Goal: Transaction & Acquisition: Book appointment/travel/reservation

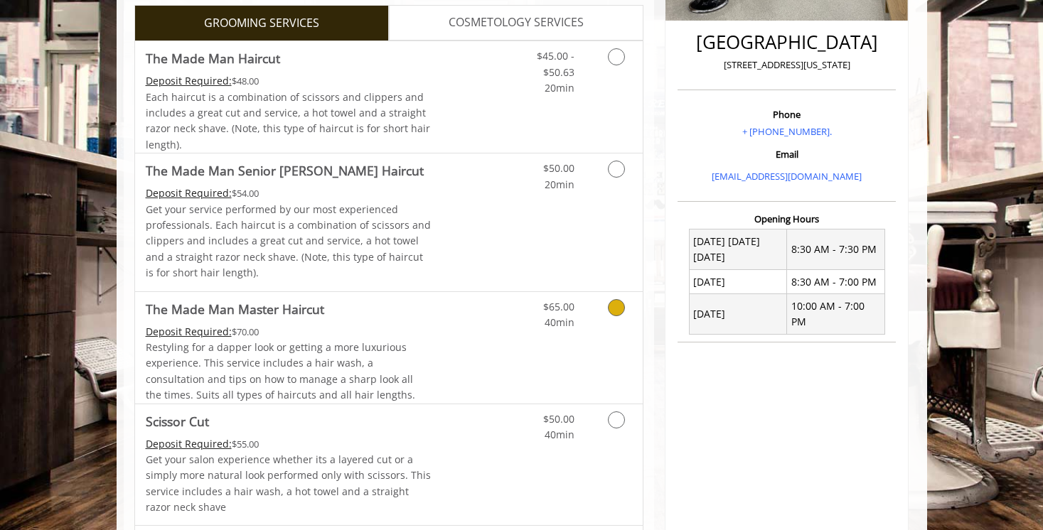
scroll to position [353, 0]
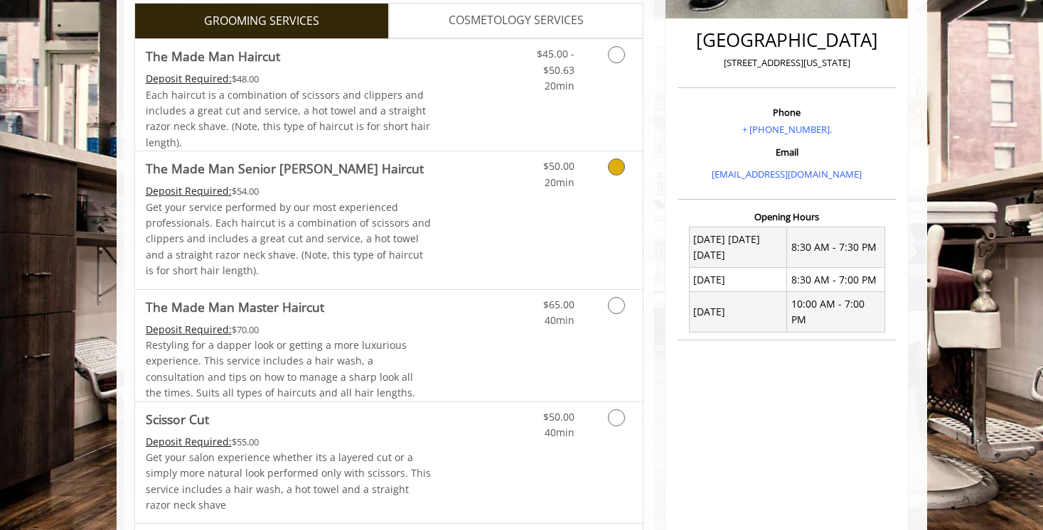
click at [608, 166] on icon "Grooming services" at bounding box center [616, 167] width 17 height 17
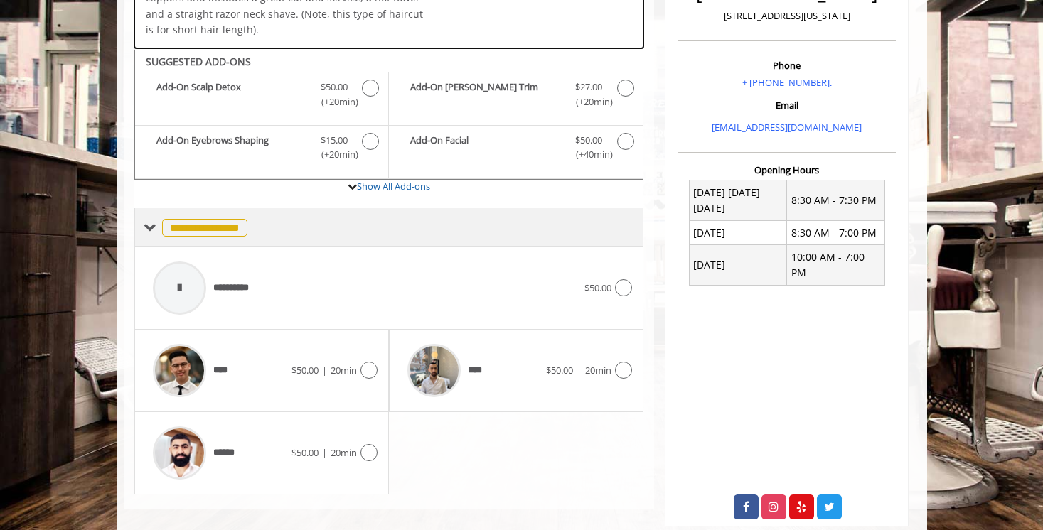
scroll to position [411, 0]
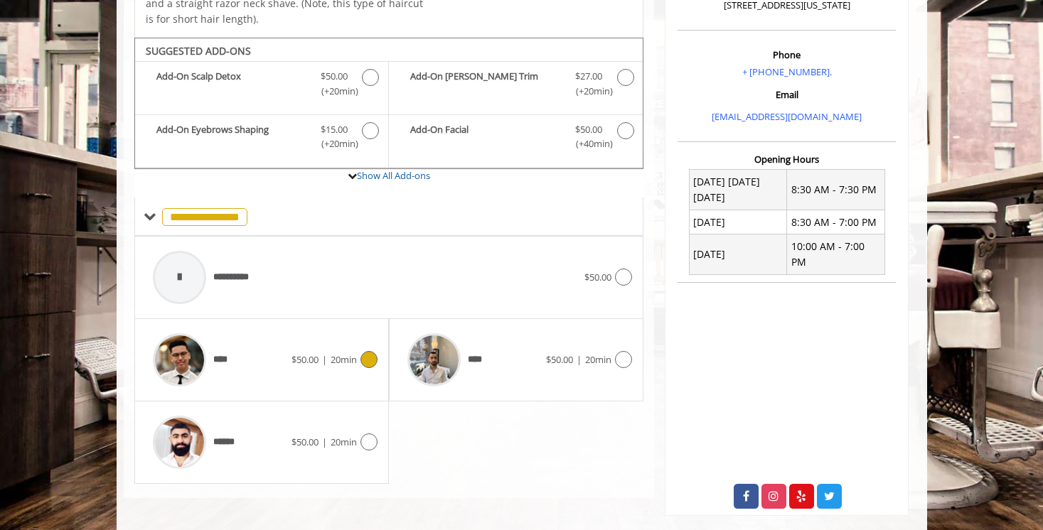
click at [370, 351] on icon at bounding box center [368, 359] width 17 height 17
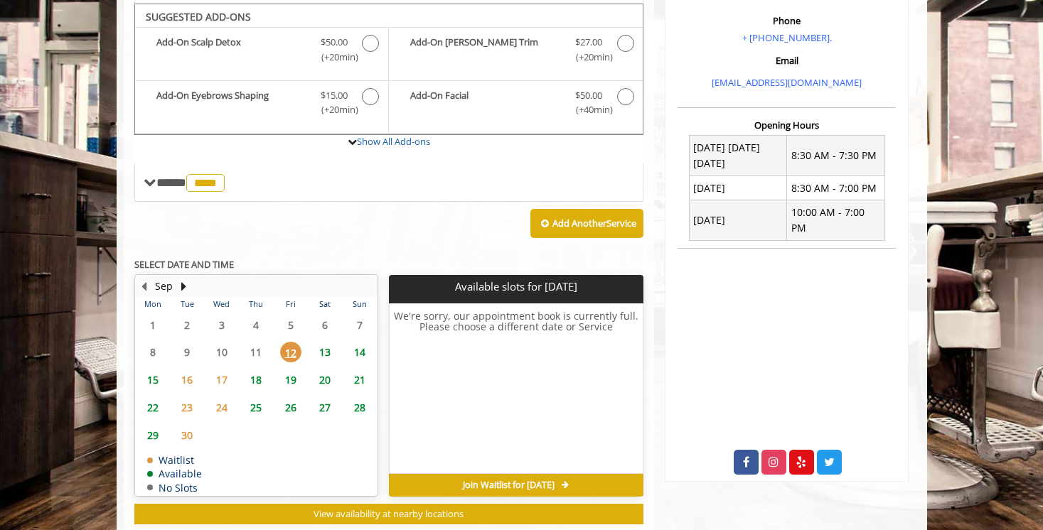
click at [325, 349] on span "13" at bounding box center [324, 352] width 21 height 21
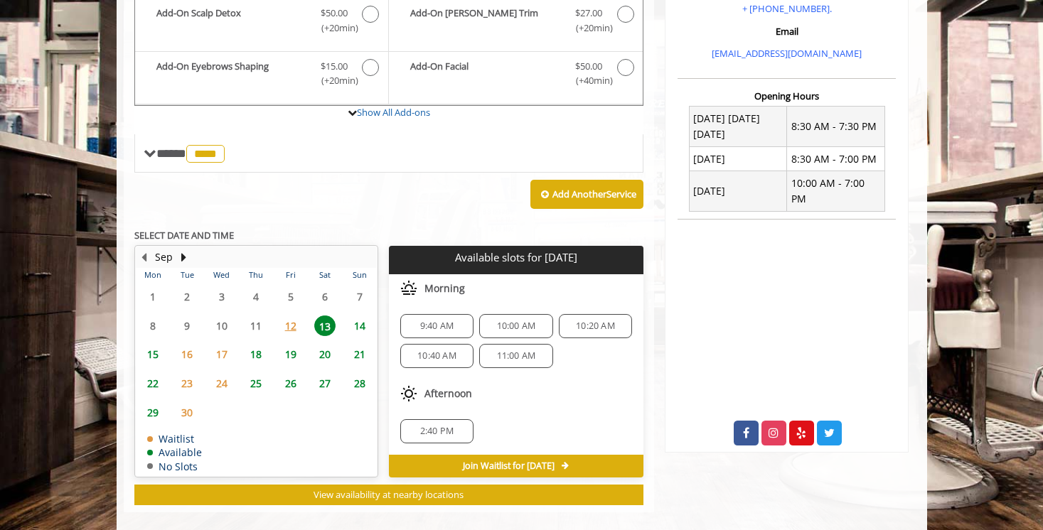
scroll to position [484, 0]
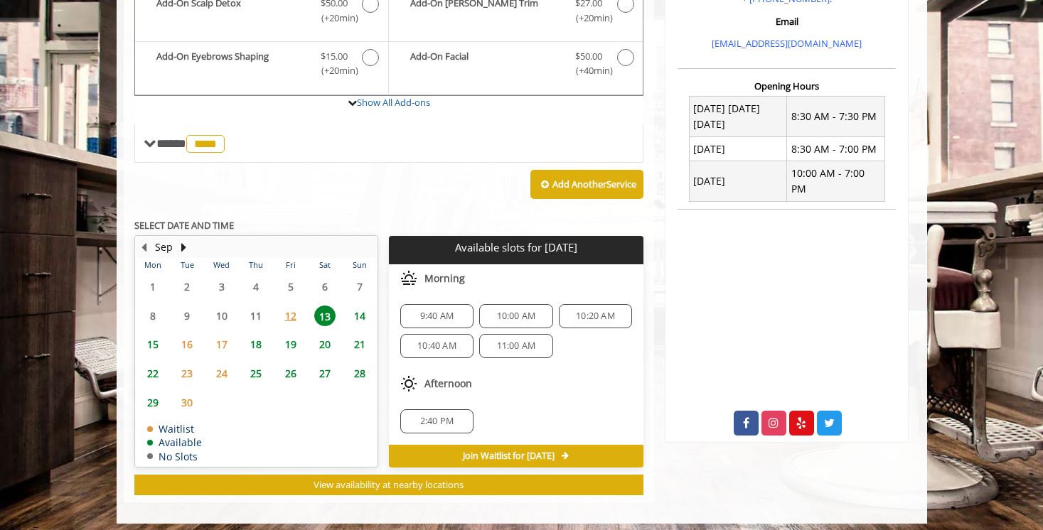
click at [291, 309] on span "12" at bounding box center [290, 316] width 21 height 21
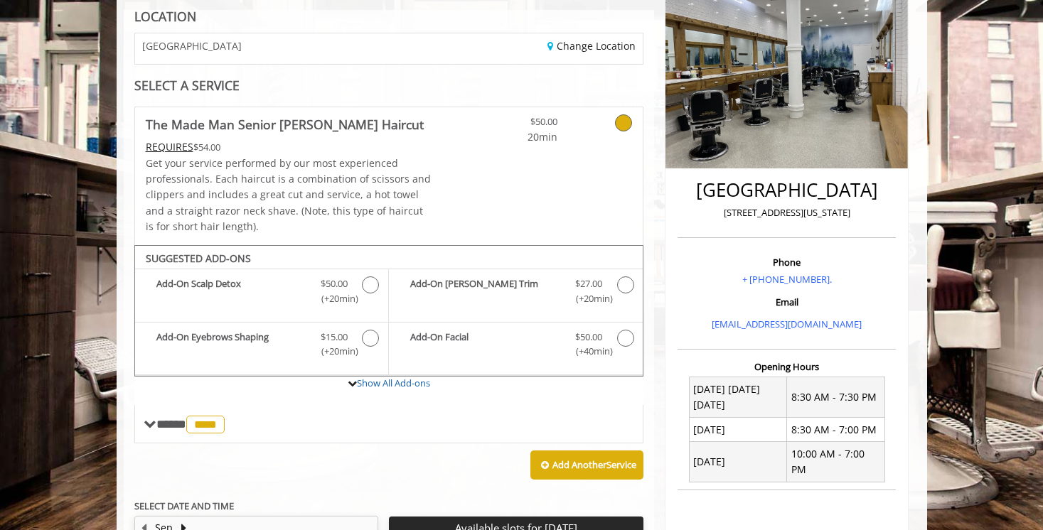
scroll to position [210, 0]
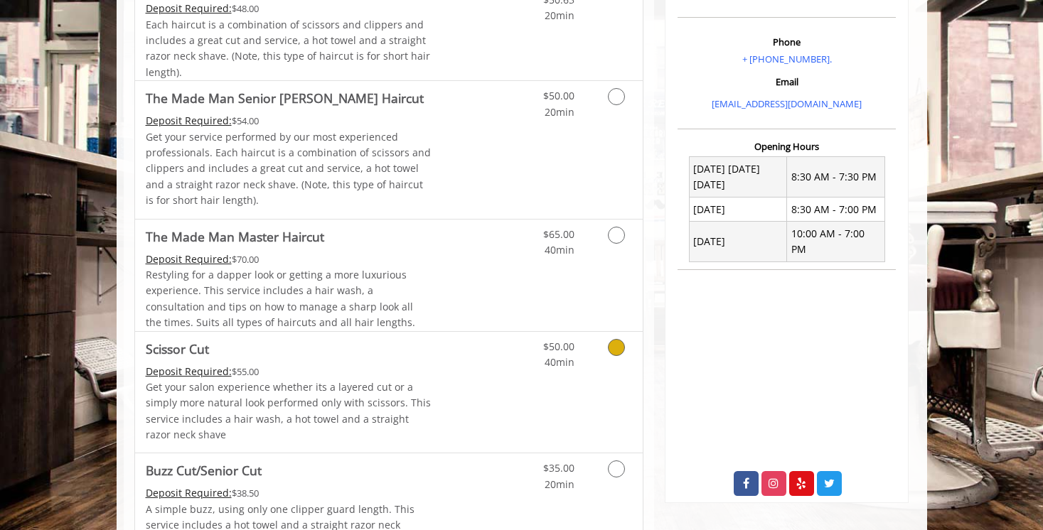
scroll to position [407, 0]
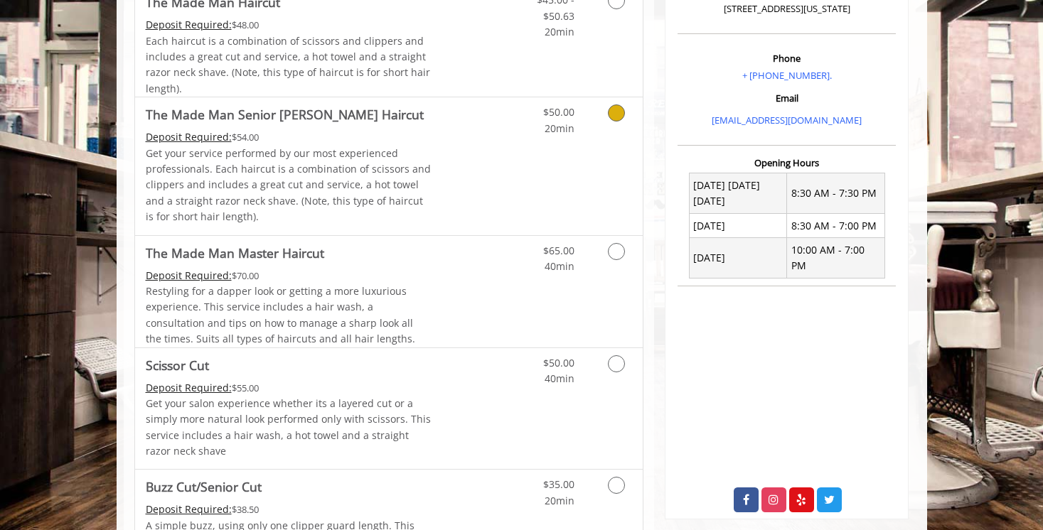
click at [611, 107] on icon "Grooming services" at bounding box center [616, 112] width 17 height 17
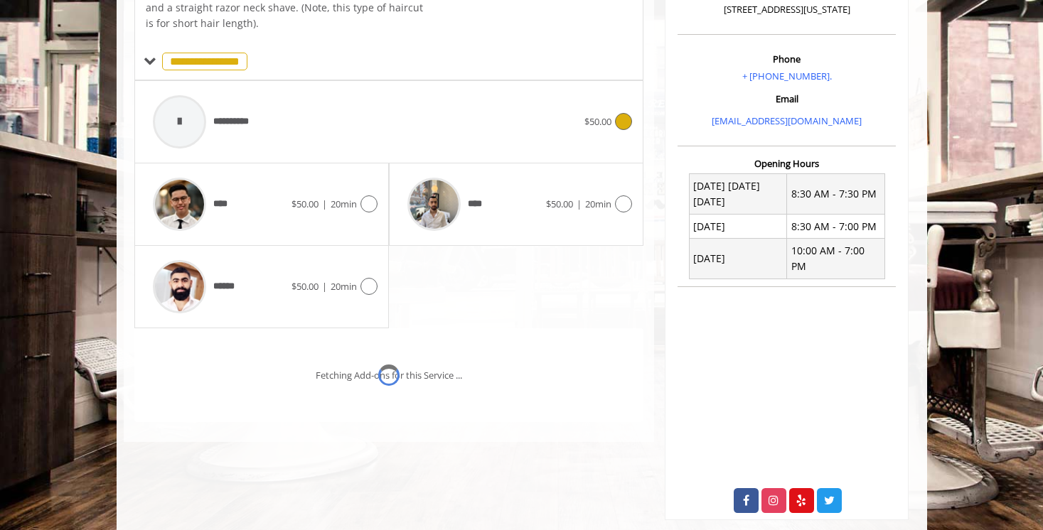
scroll to position [411, 0]
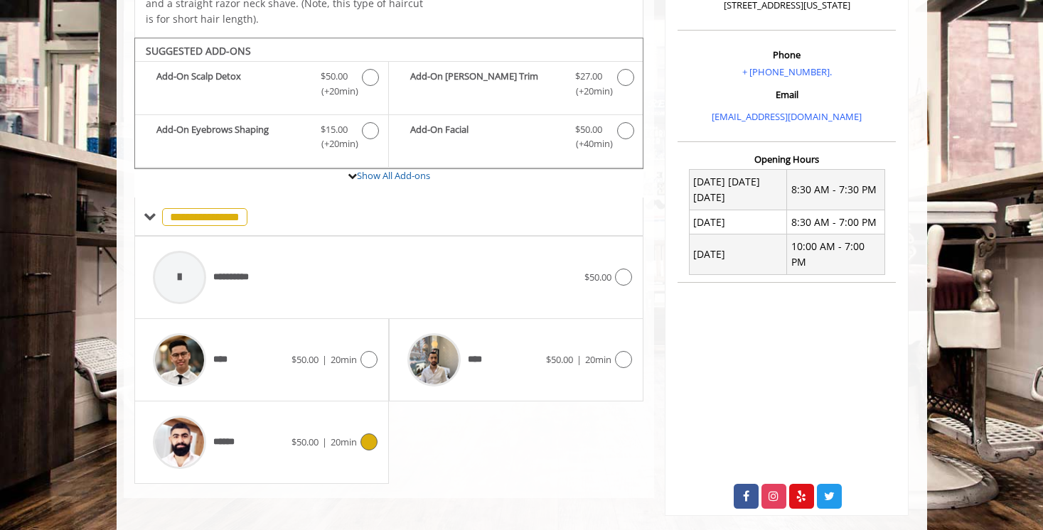
click at [364, 434] on icon at bounding box center [368, 442] width 17 height 17
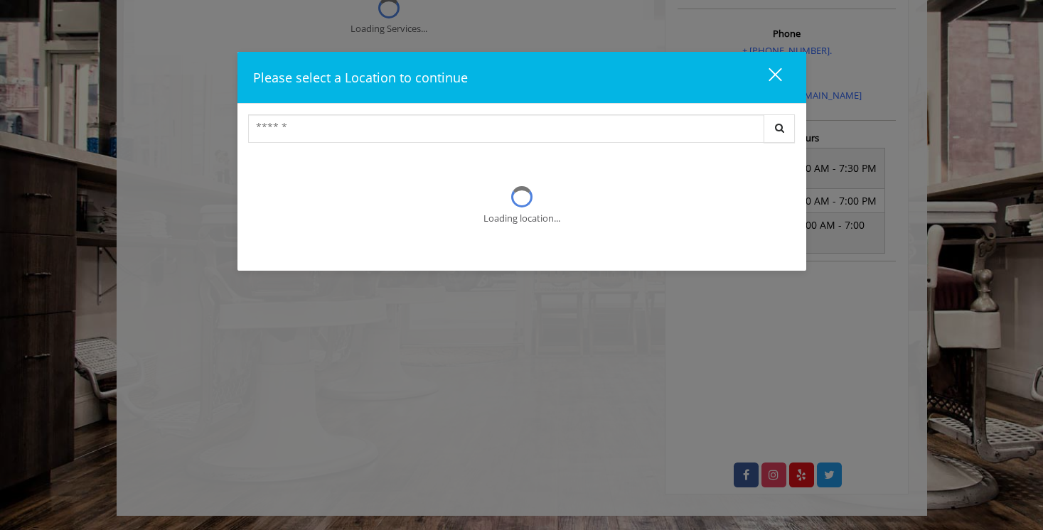
scroll to position [411, 0]
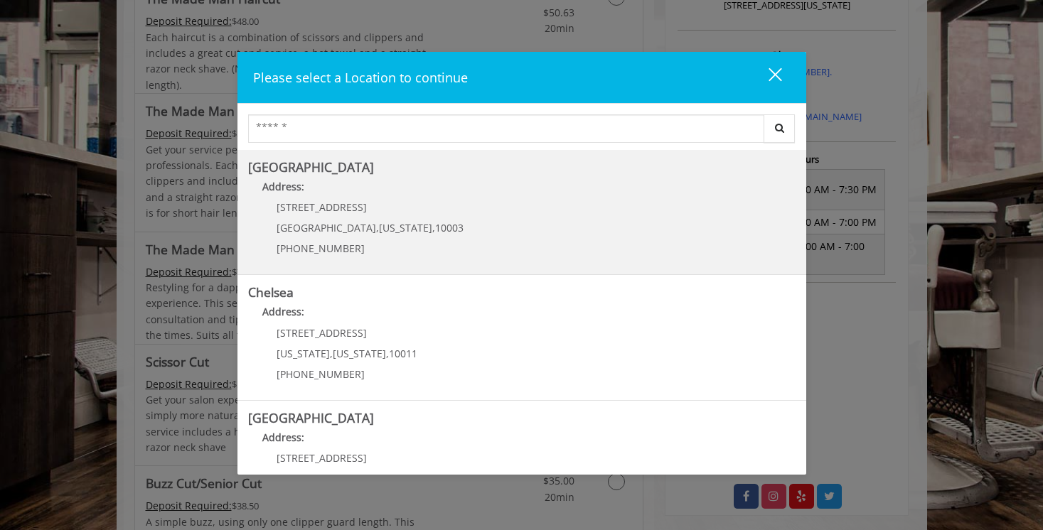
click at [361, 202] on p "60 E 8th St" at bounding box center [370, 207] width 187 height 11
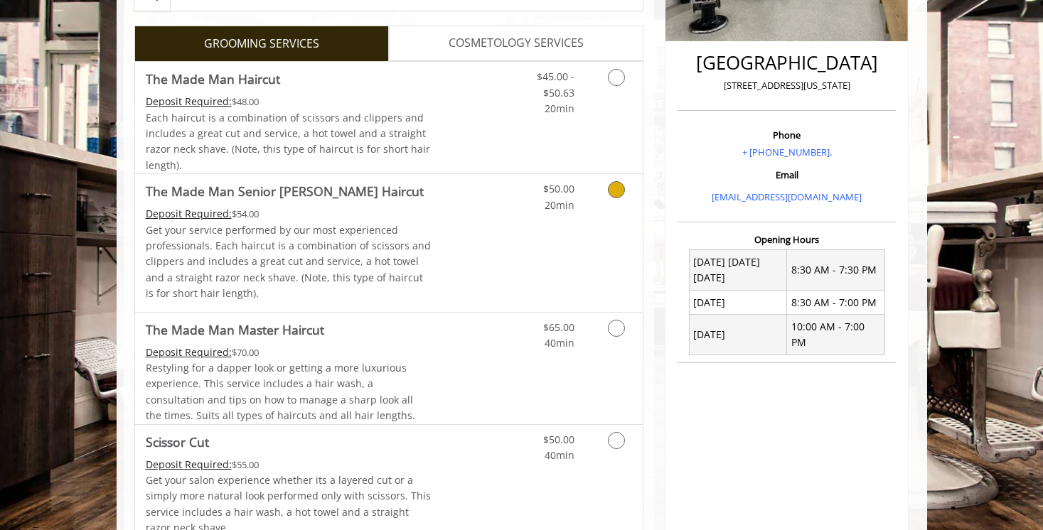
scroll to position [330, 0]
click at [612, 182] on icon "Grooming services" at bounding box center [616, 190] width 17 height 17
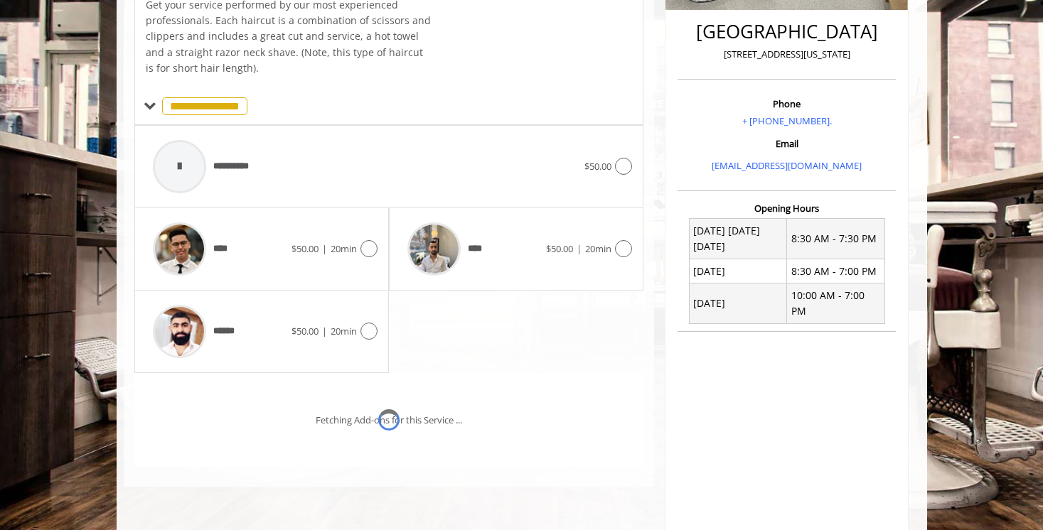
scroll to position [411, 0]
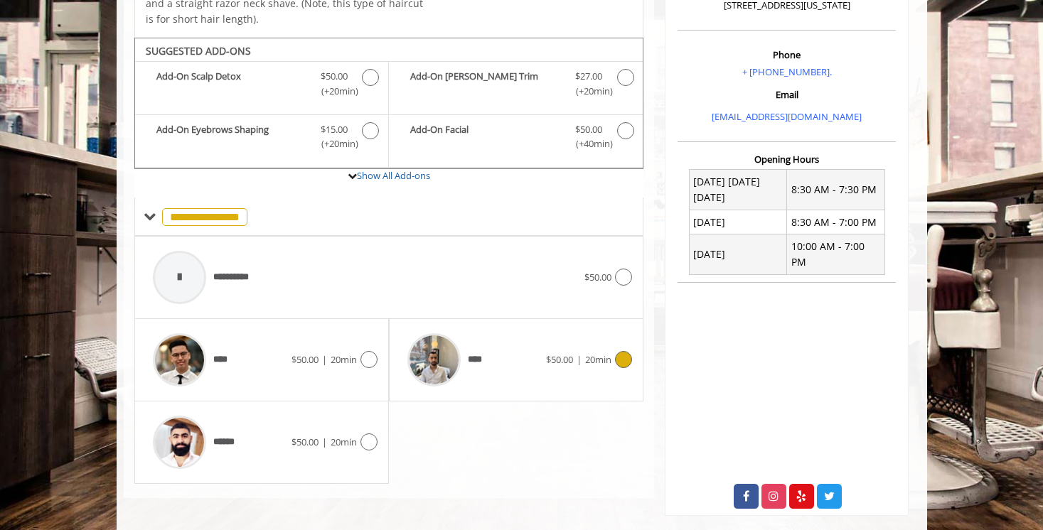
click at [621, 351] on icon at bounding box center [623, 359] width 17 height 17
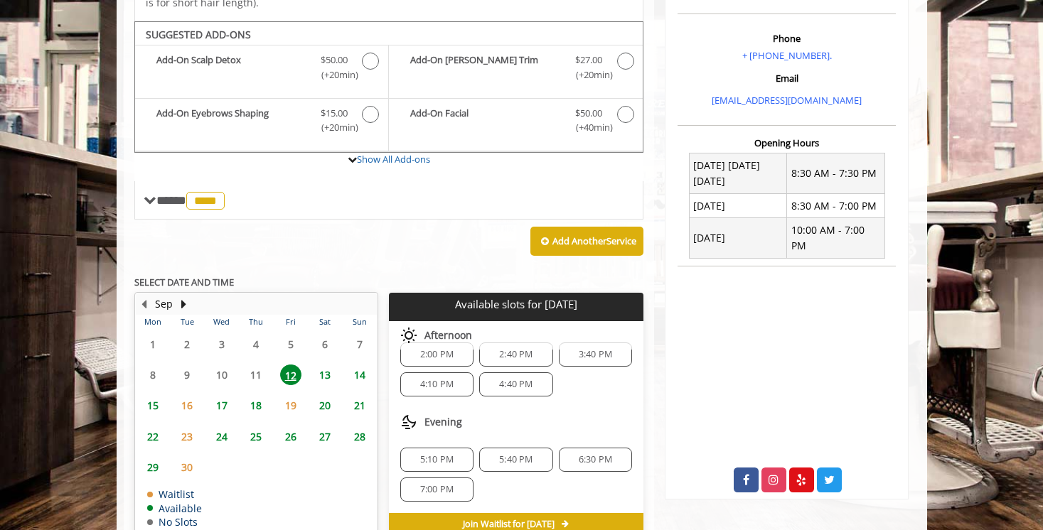
scroll to position [18, 0]
